Goal: Task Accomplishment & Management: Manage account settings

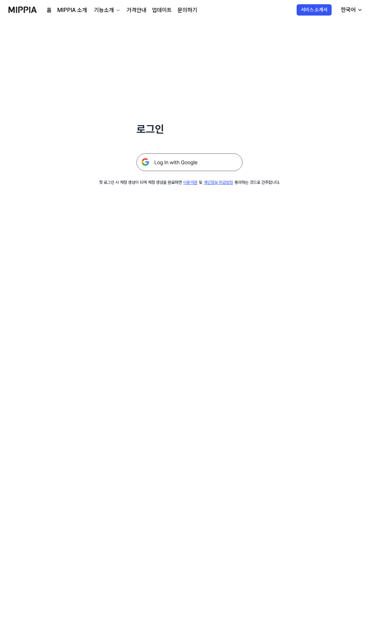
click at [191, 166] on img at bounding box center [189, 162] width 106 height 18
